Goal: Check status

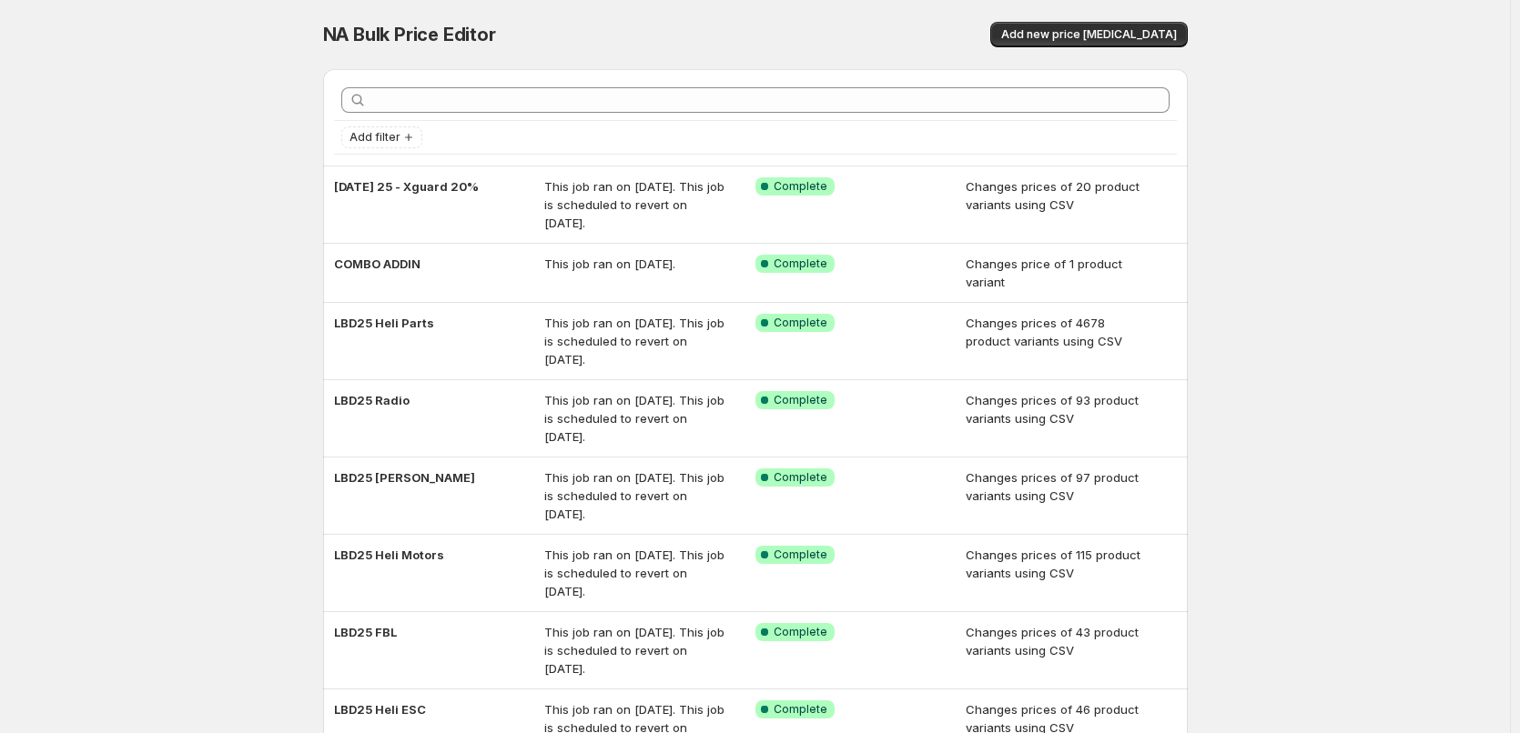
click at [1376, 57] on div "NA Bulk Price Editor. This page is ready NA Bulk Price Editor Add new price [ME…" at bounding box center [755, 541] width 1510 height 1083
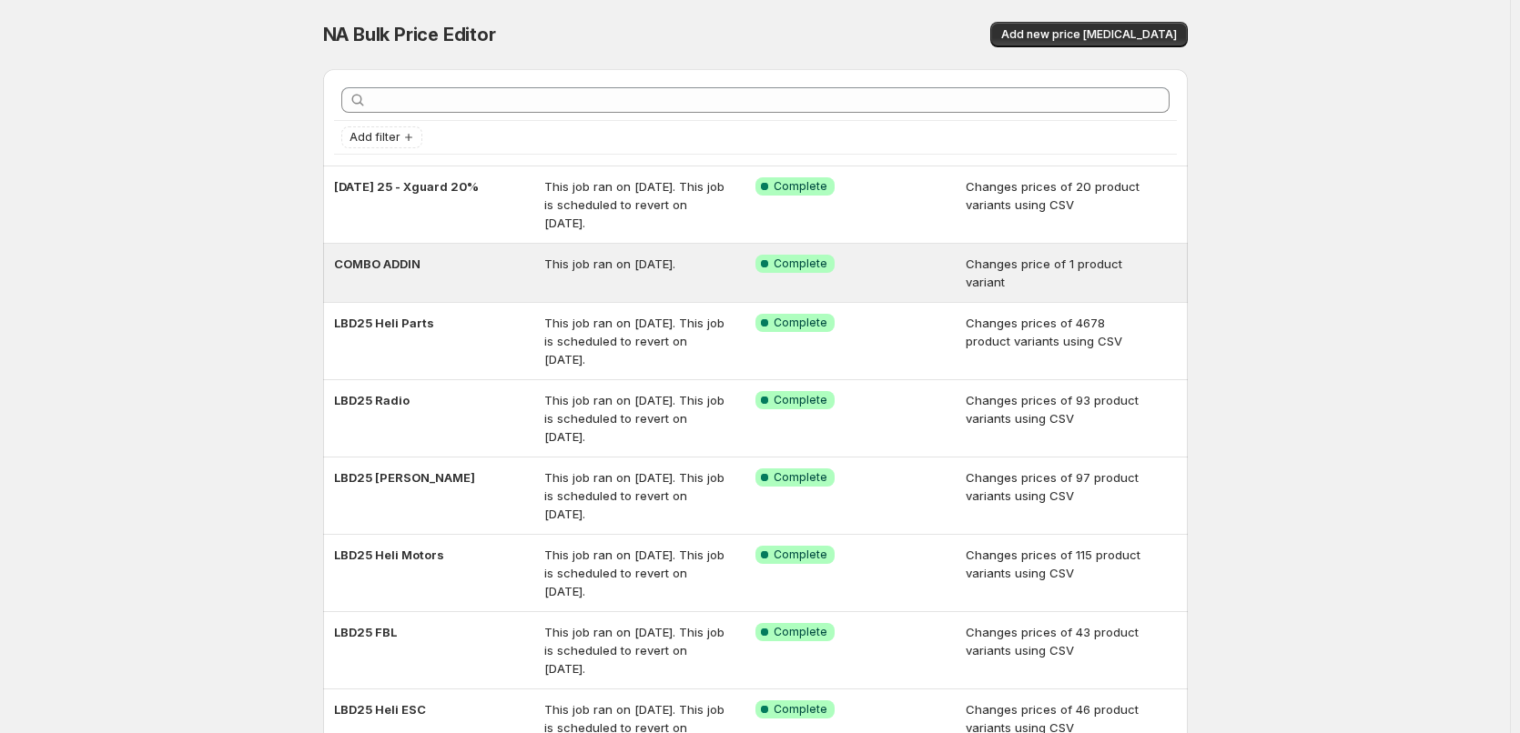
click at [675, 268] on span "This job ran on [DATE]." at bounding box center [609, 264] width 131 height 15
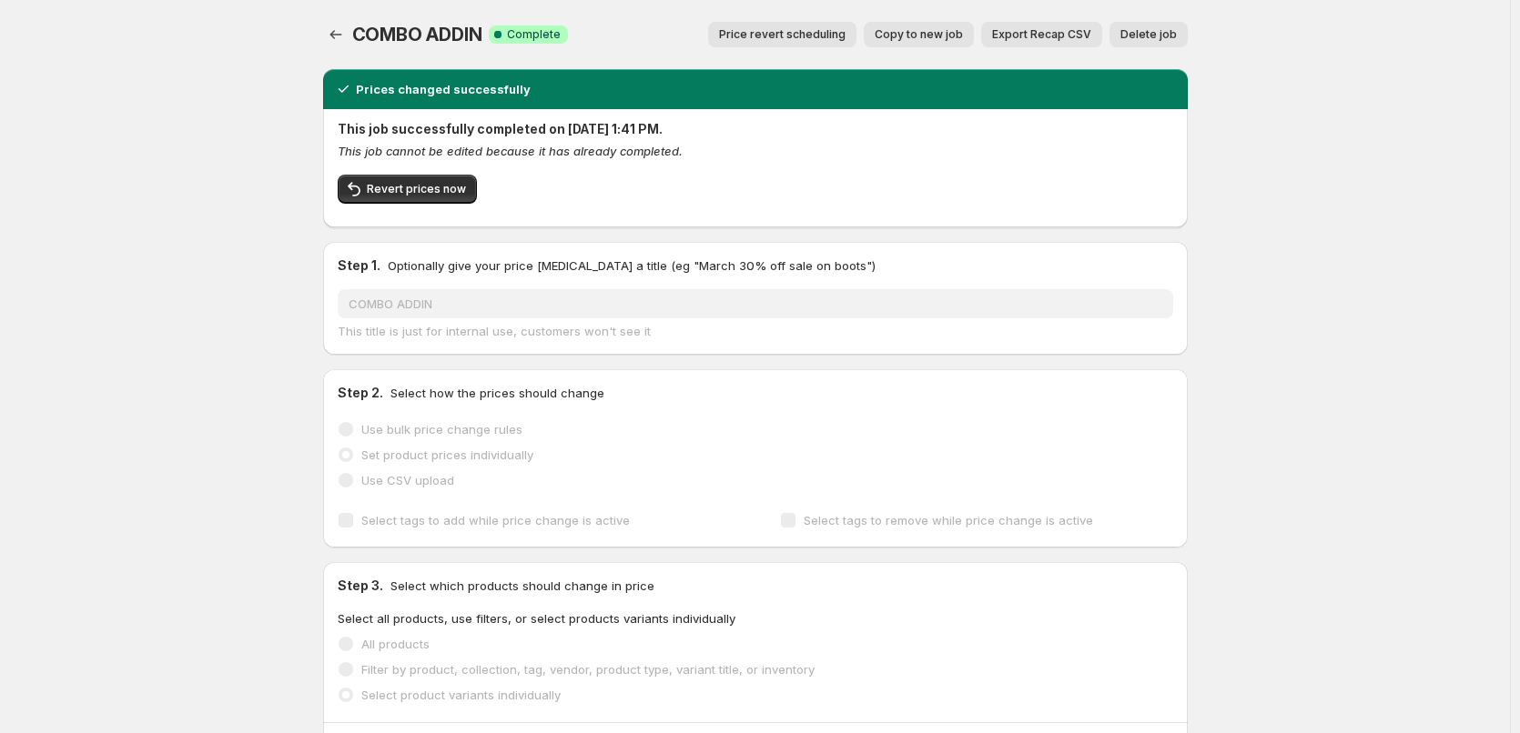
click at [324, 38] on div "COMBO ADDIN. This page is ready COMBO ADDIN Success Complete Complete Price rev…" at bounding box center [755, 646] width 908 height 1293
click at [330, 37] on icon "Price change jobs" at bounding box center [336, 34] width 18 height 18
